Goal: Check status

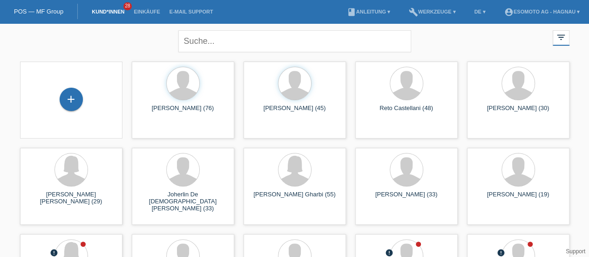
click at [105, 15] on li "Kund*innen 28" at bounding box center [108, 12] width 42 height 24
click at [105, 11] on link "Kund*innen" at bounding box center [108, 12] width 42 height 6
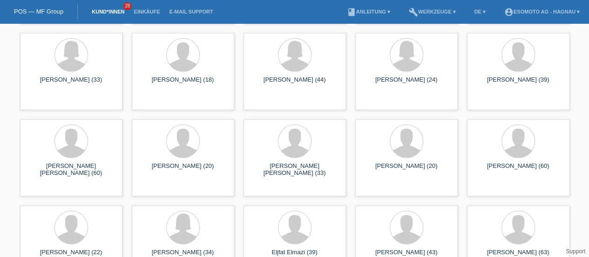
scroll to position [1325, 0]
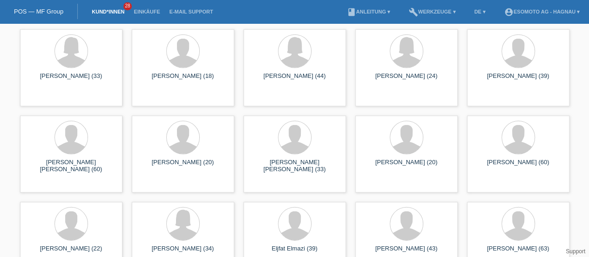
click at [151, 12] on link "Einkäufe" at bounding box center [146, 12] width 35 height 6
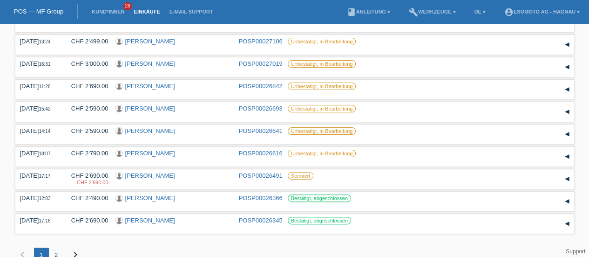
scroll to position [53, 0]
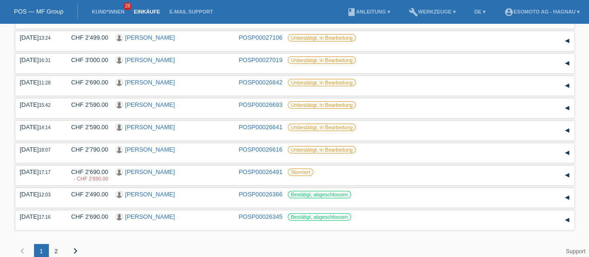
click at [56, 254] on div "2" at bounding box center [56, 251] width 15 height 15
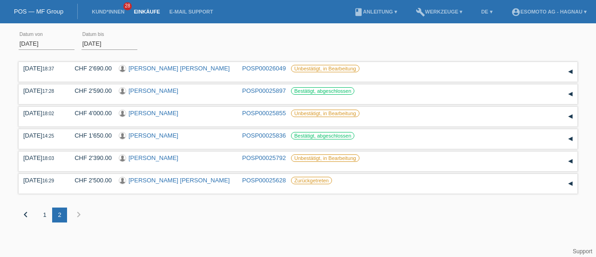
click at [32, 45] on input "01.08.2025" at bounding box center [47, 44] width 56 height 12
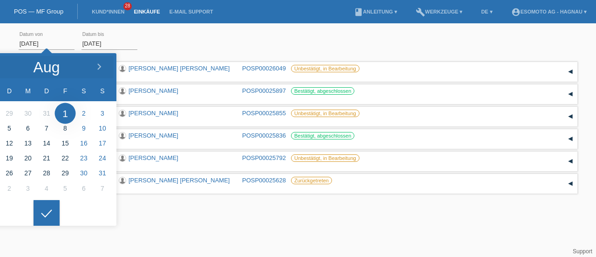
click at [14, 68] on li "Aug" at bounding box center [47, 67] width 140 height 28
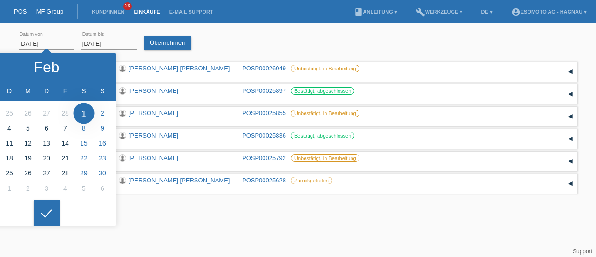
type input "01.01.2025"
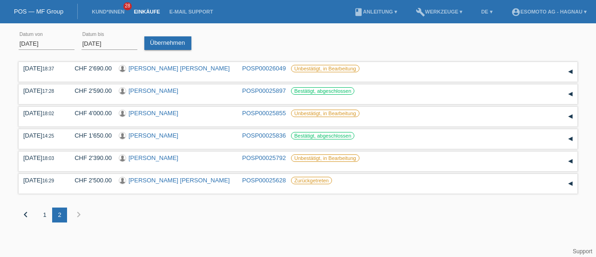
click at [49, 209] on icon at bounding box center [46, 206] width 15 height 8
click at [173, 40] on link "Übernehmen" at bounding box center [167, 43] width 47 height 14
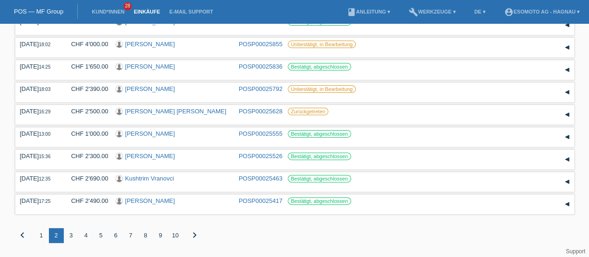
scroll to position [72, 0]
click at [177, 232] on div "10" at bounding box center [175, 235] width 15 height 15
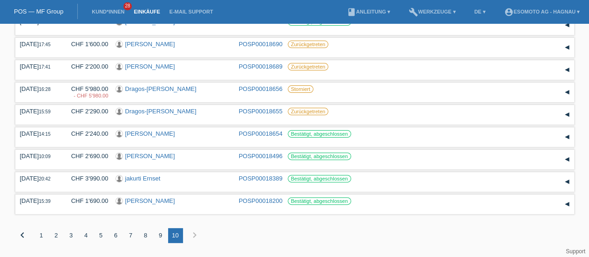
click at [161, 236] on div "9" at bounding box center [160, 235] width 15 height 15
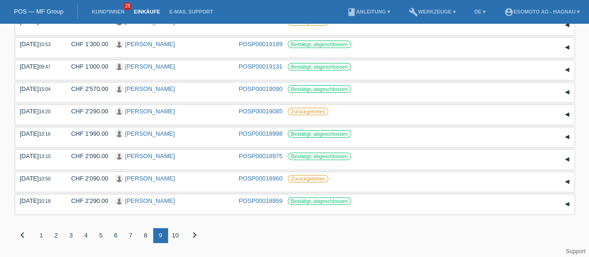
click at [146, 237] on div "8" at bounding box center [145, 235] width 15 height 15
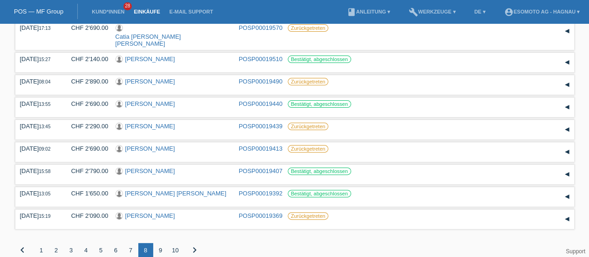
click at [132, 243] on div "7" at bounding box center [130, 250] width 15 height 15
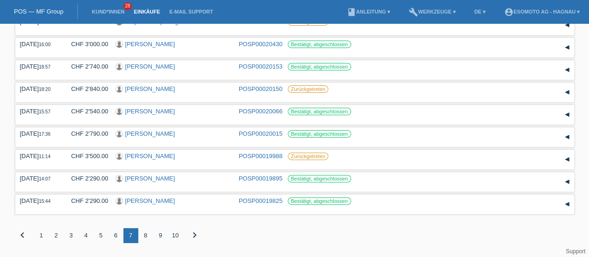
scroll to position [71, 0]
click at [115, 234] on div "6" at bounding box center [116, 235] width 15 height 15
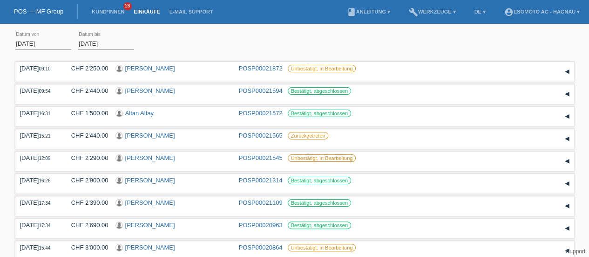
scroll to position [72, 0]
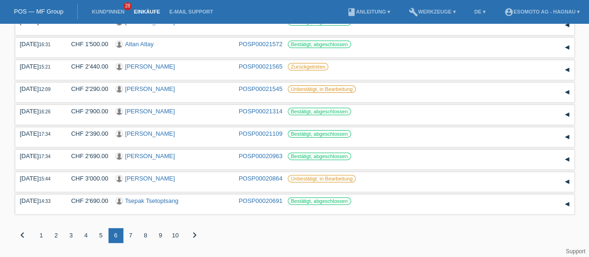
click at [100, 236] on div "5" at bounding box center [101, 235] width 15 height 15
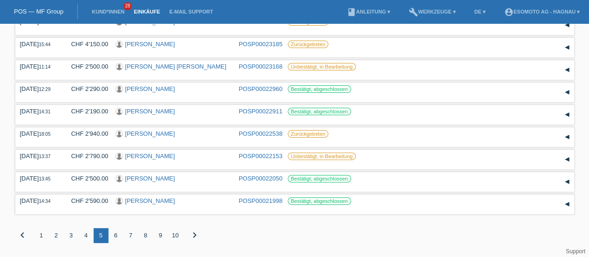
click at [87, 235] on div "4" at bounding box center [86, 235] width 15 height 15
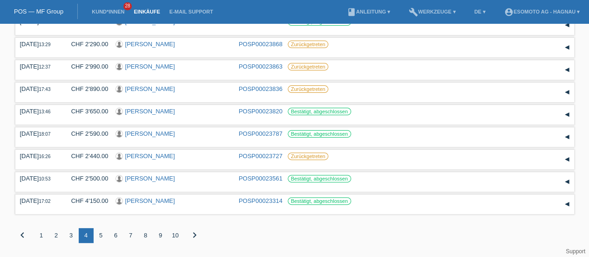
click at [69, 235] on div "3" at bounding box center [71, 235] width 15 height 15
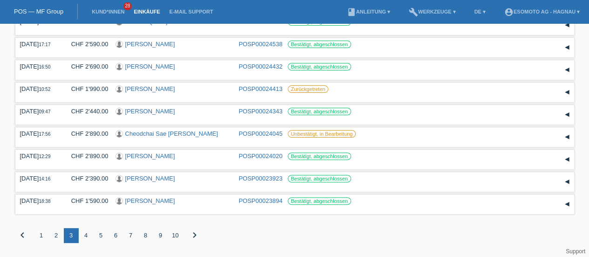
click at [88, 235] on div "4" at bounding box center [86, 235] width 15 height 15
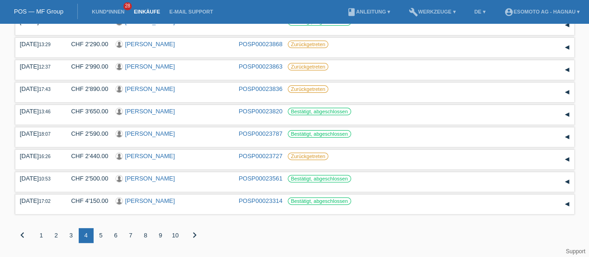
click at [70, 235] on div "3" at bounding box center [71, 235] width 15 height 15
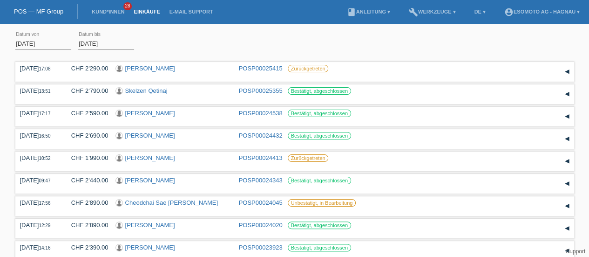
click at [302, 212] on div "26.06.2025 17:56 CHF 2'890.00 Cheodchai Sae Fong POSP00024045 Unbestätigt, in B…" at bounding box center [295, 206] width 550 height 14
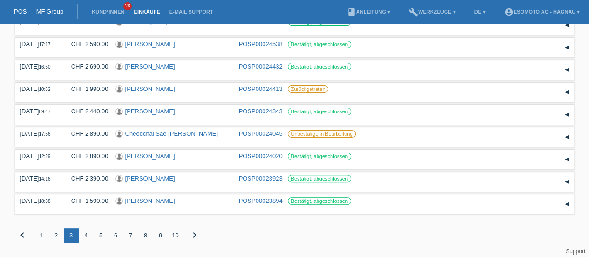
click at [56, 234] on div "2" at bounding box center [56, 235] width 15 height 15
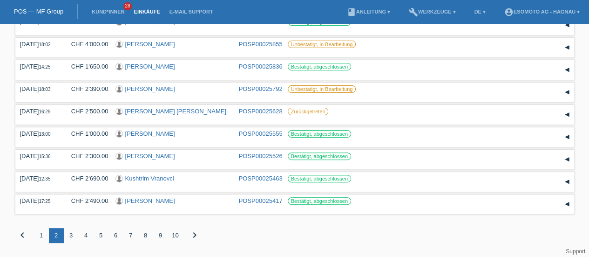
click at [69, 236] on div "3" at bounding box center [71, 235] width 15 height 15
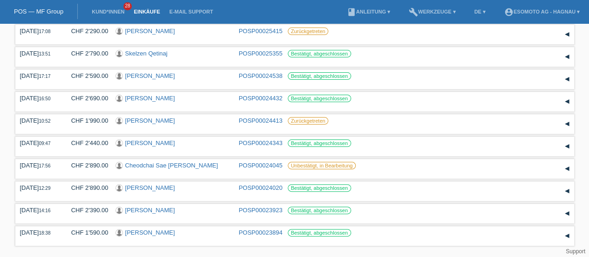
scroll to position [36, 0]
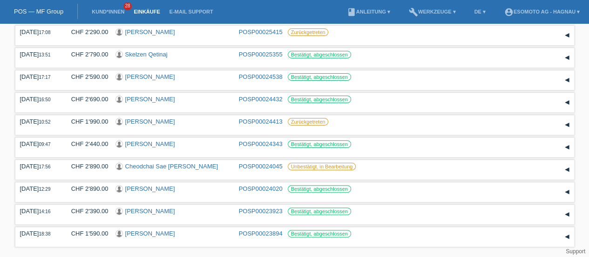
click at [139, 168] on link "Cheodchai Sae Fong" at bounding box center [171, 166] width 93 height 7
